Goal: Information Seeking & Learning: Check status

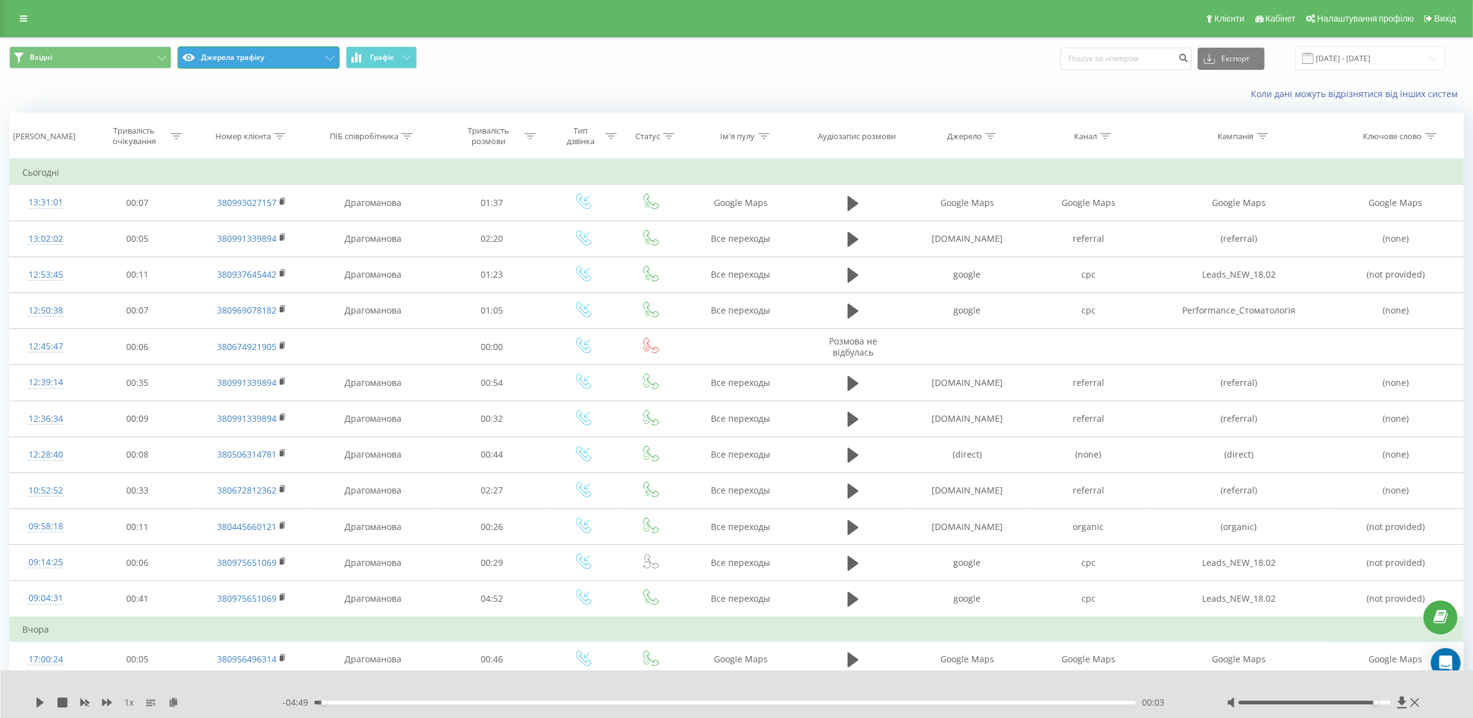
click at [247, 50] on button "Джерела трафіку" at bounding box center [259, 57] width 162 height 22
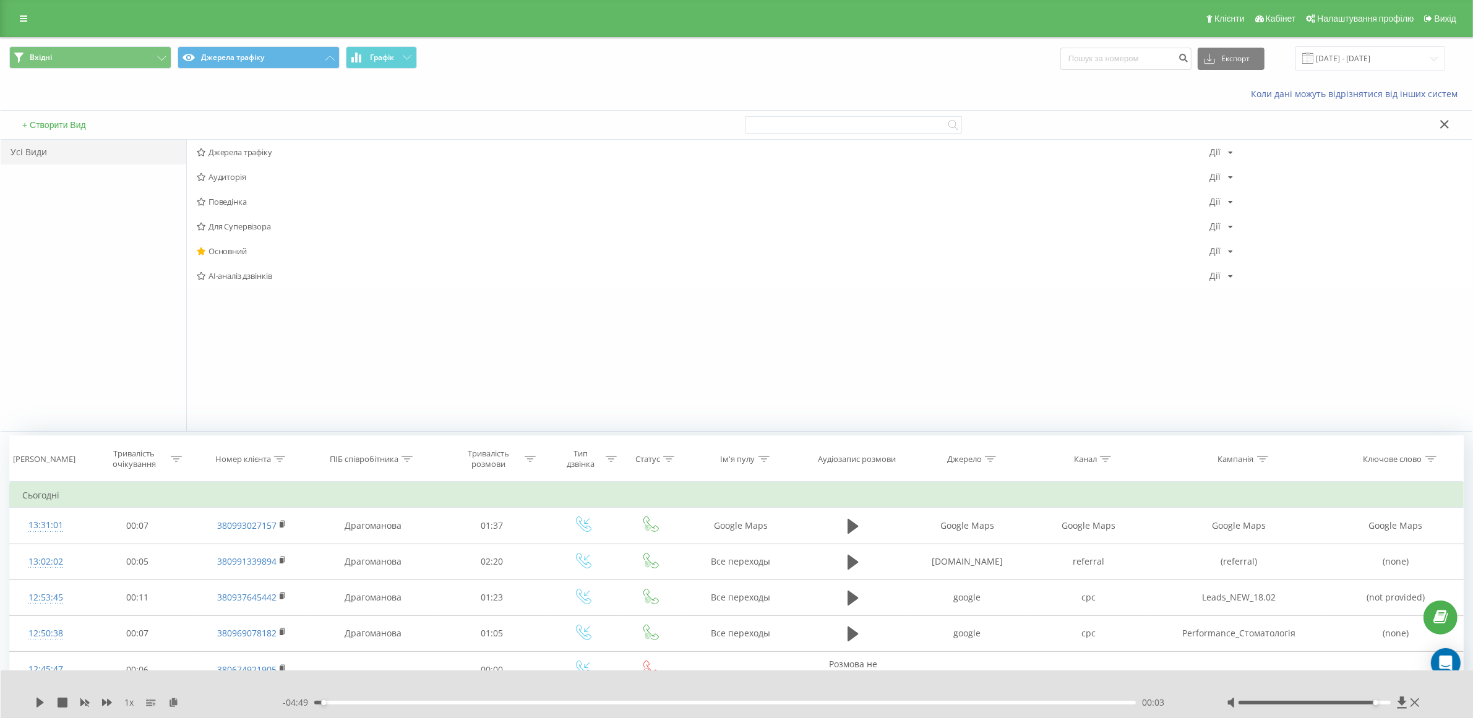
click at [338, 95] on div "Коли дані можуть відрізнятися вiд інших систем" at bounding box center [736, 94] width 1471 height 30
click at [528, 80] on div "Коли дані можуть відрізнятися вiд інших систем" at bounding box center [736, 94] width 1471 height 30
click at [1449, 124] on button at bounding box center [1445, 125] width 18 height 13
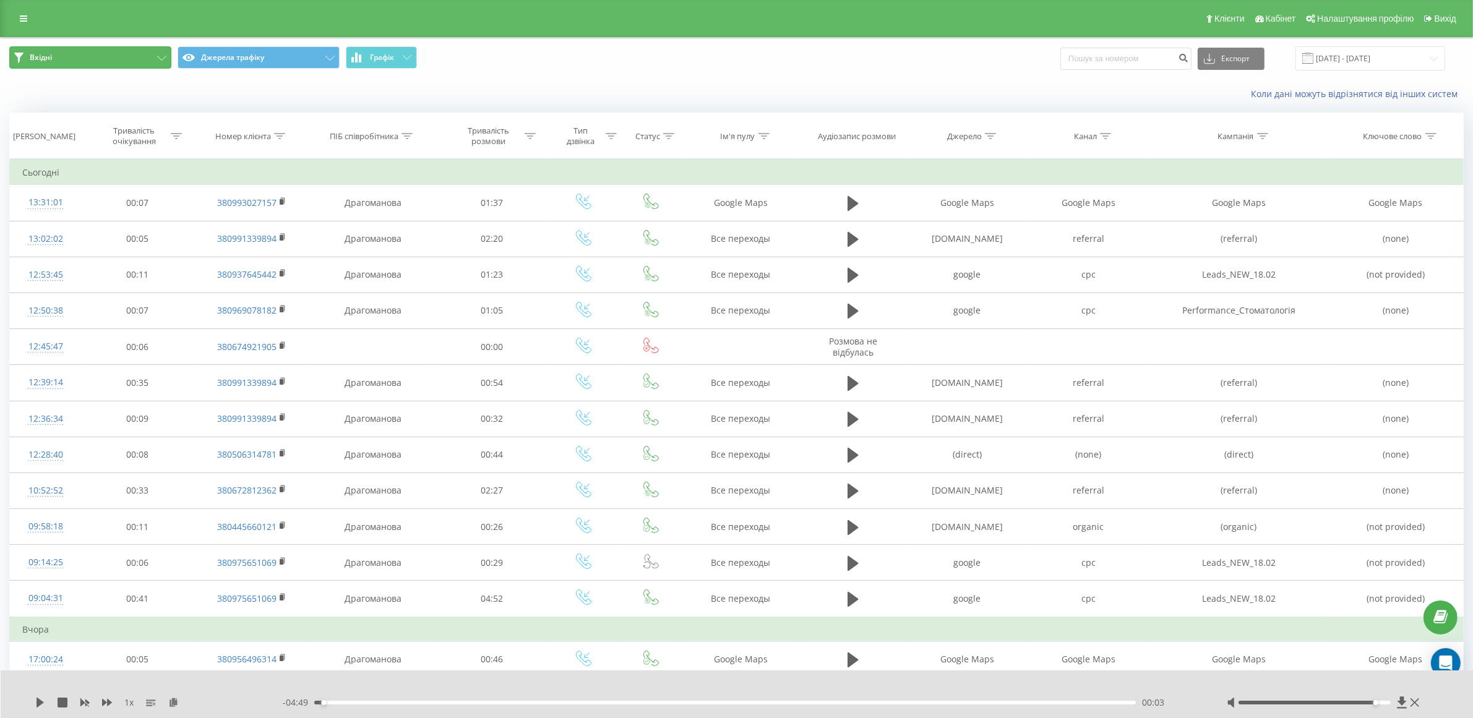
click at [105, 60] on button "Вхідні" at bounding box center [90, 57] width 162 height 22
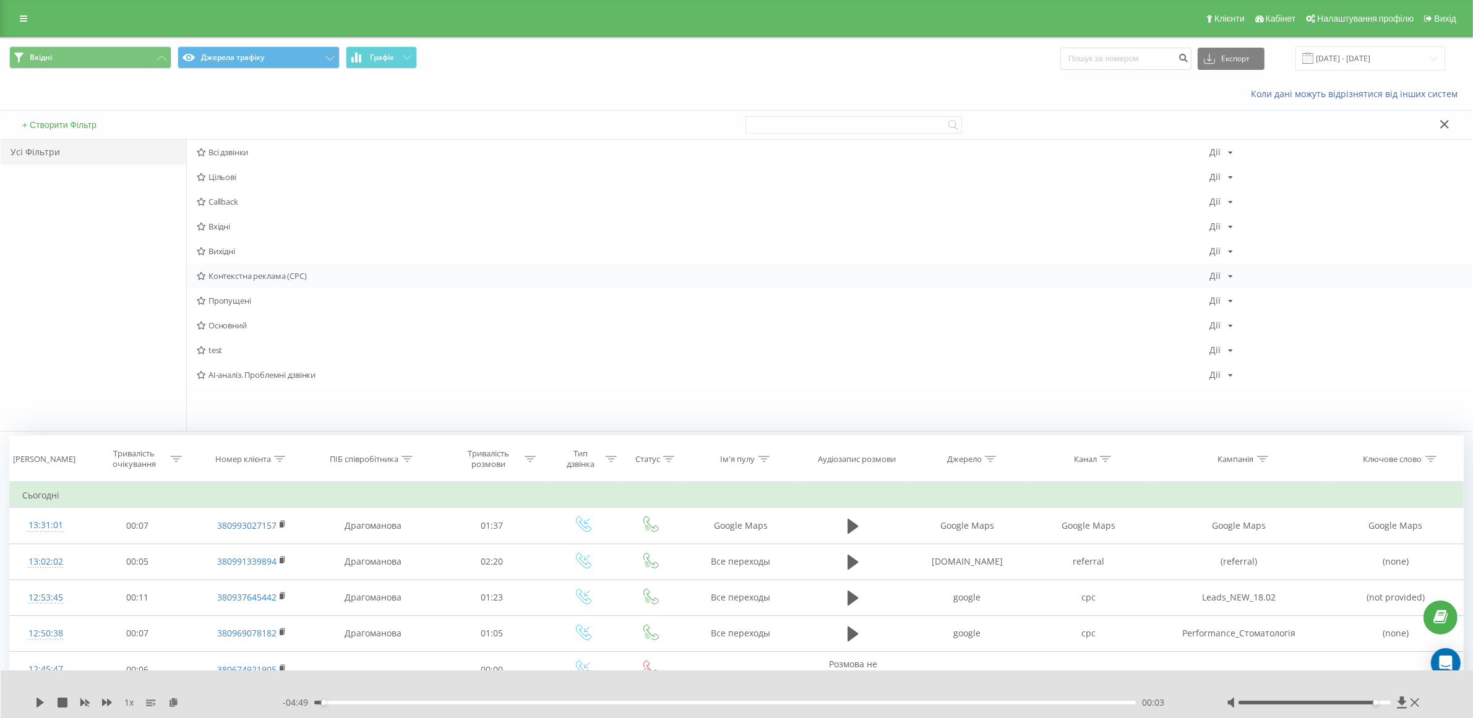
click at [238, 272] on span "Контекстна реклама (CPC)" at bounding box center [703, 276] width 1013 height 9
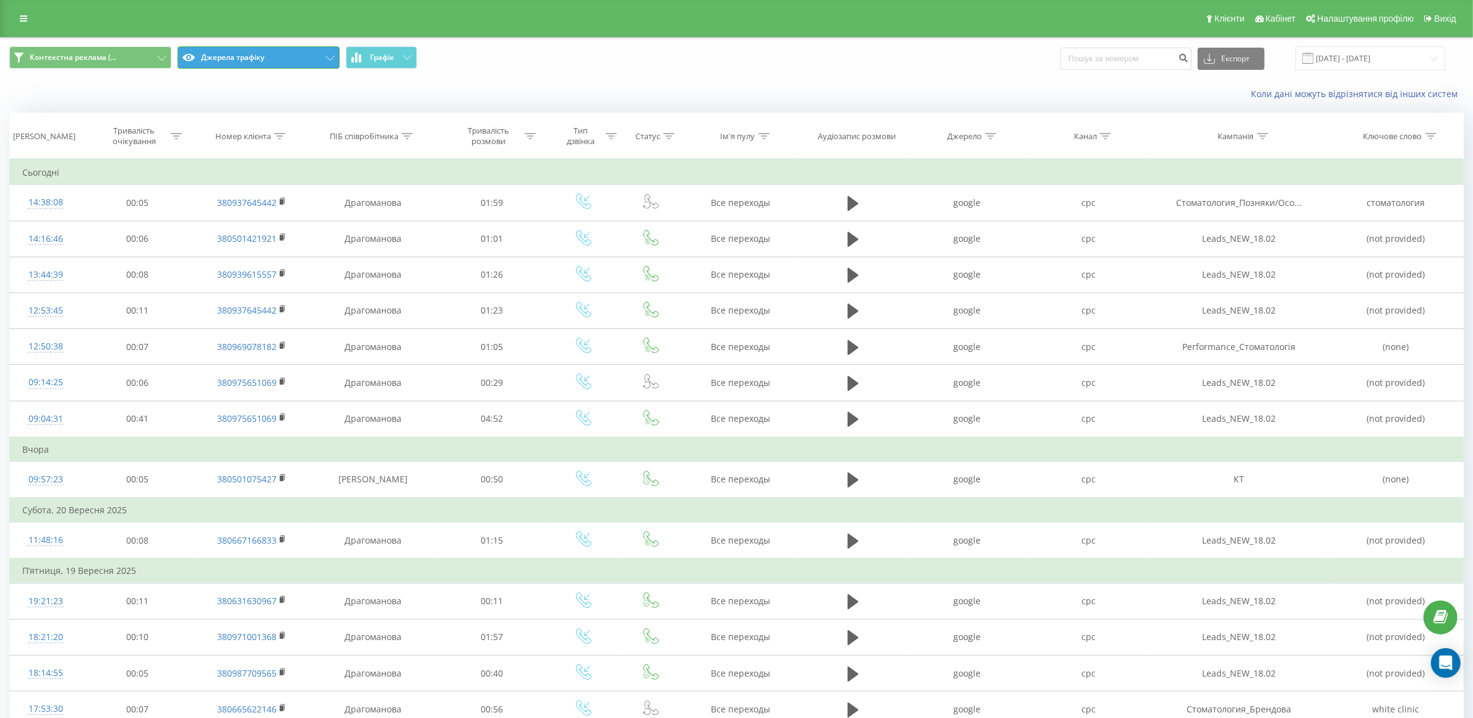
click at [237, 54] on button "Джерела трафіку" at bounding box center [259, 57] width 162 height 22
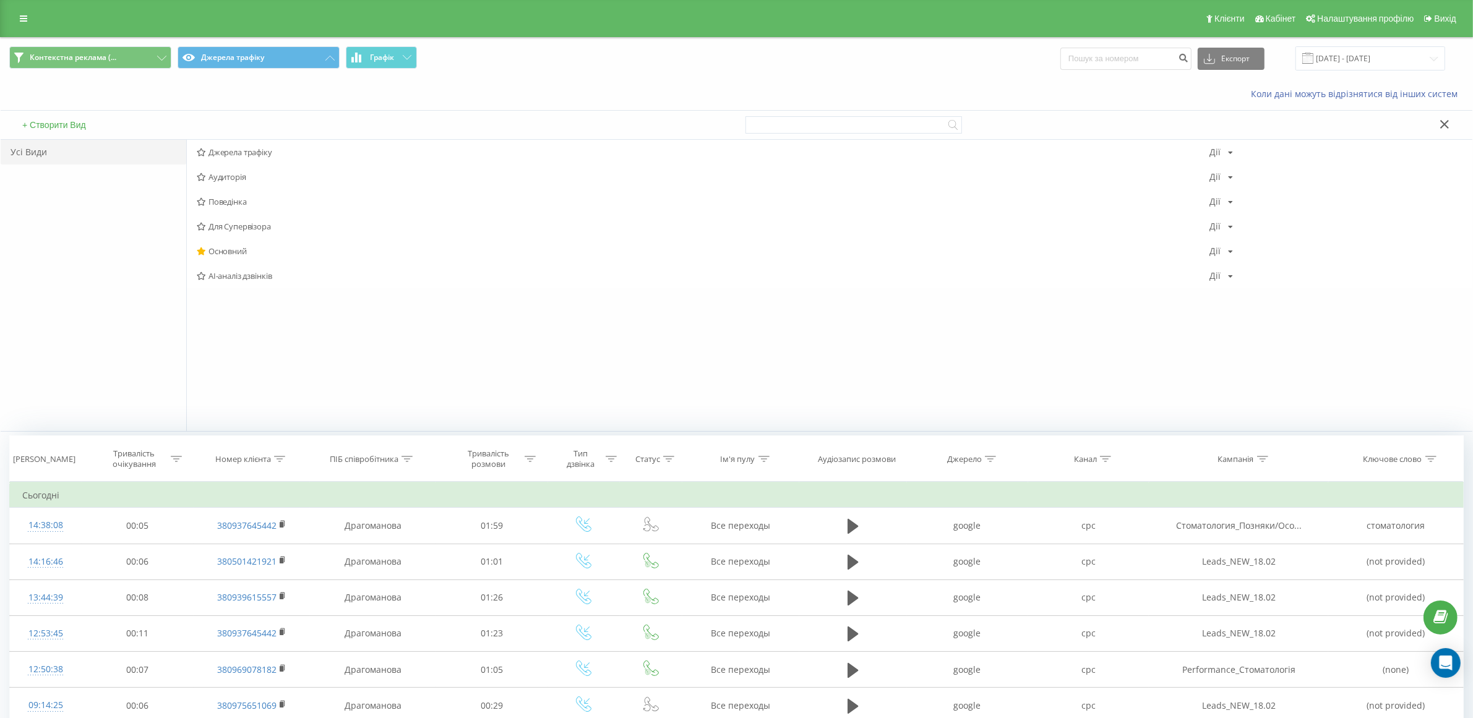
click at [538, 62] on span "Контекстна реклама (... Джерела трафіку Графік" at bounding box center [368, 58] width 718 height 24
click at [1445, 124] on icon at bounding box center [1444, 124] width 9 height 9
